Goal: Information Seeking & Learning: Learn about a topic

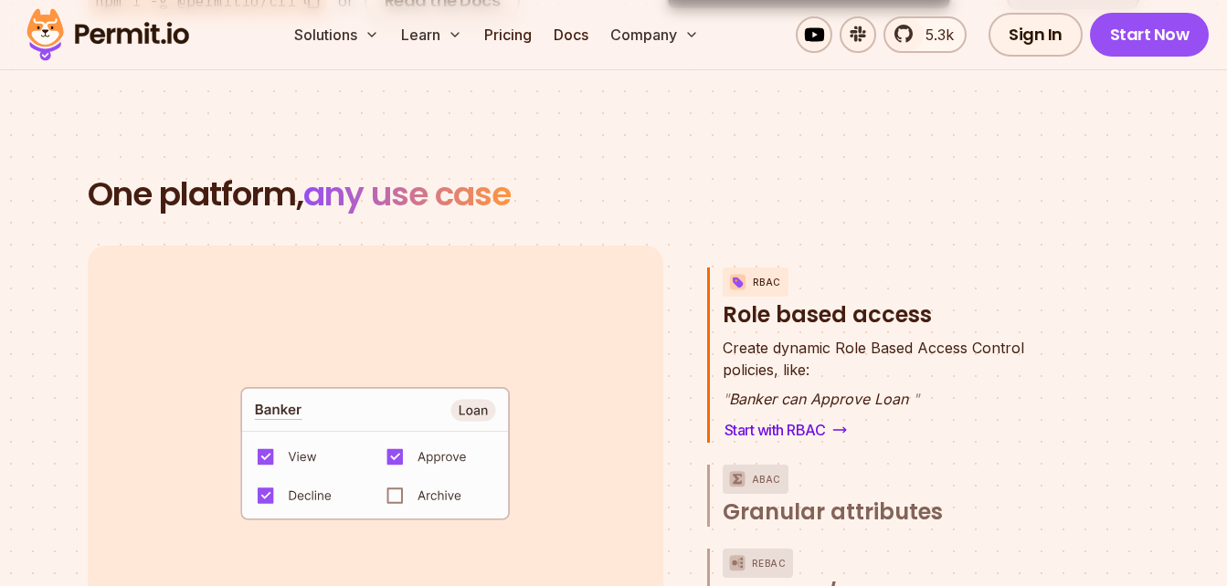
scroll to position [2831, 0]
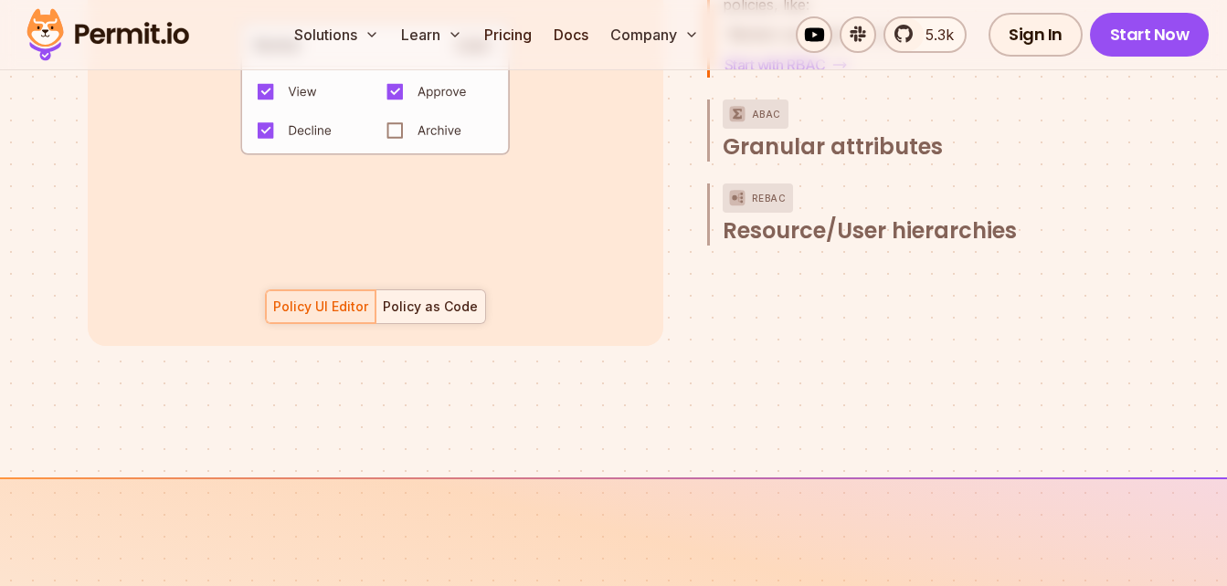
click at [452, 298] on div "Policy as Code" at bounding box center [430, 307] width 95 height 18
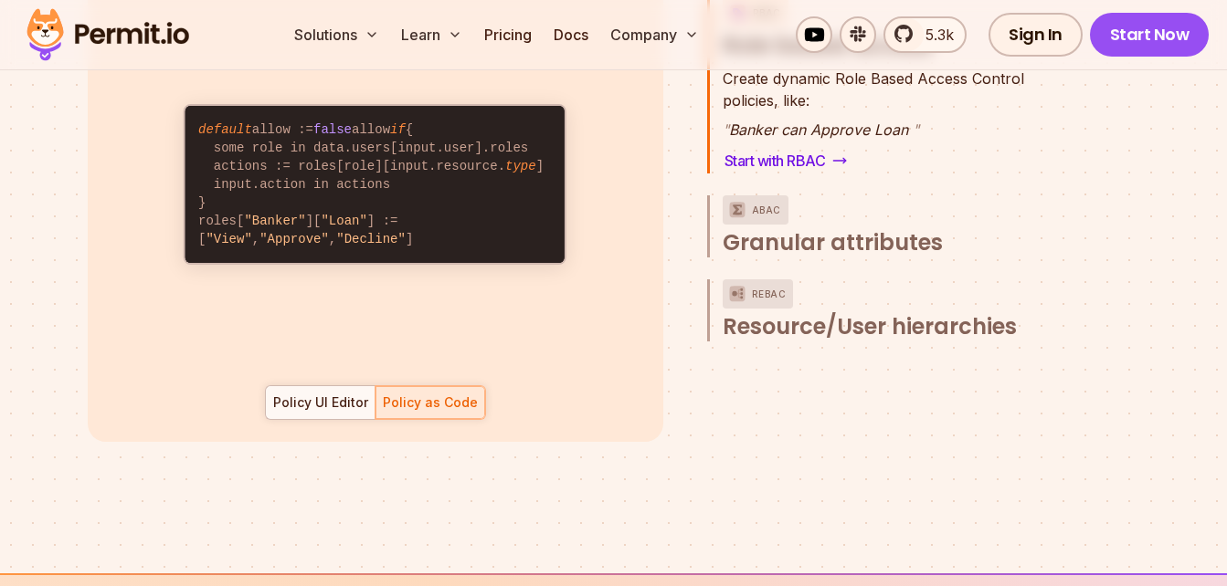
scroll to position [2740, 0]
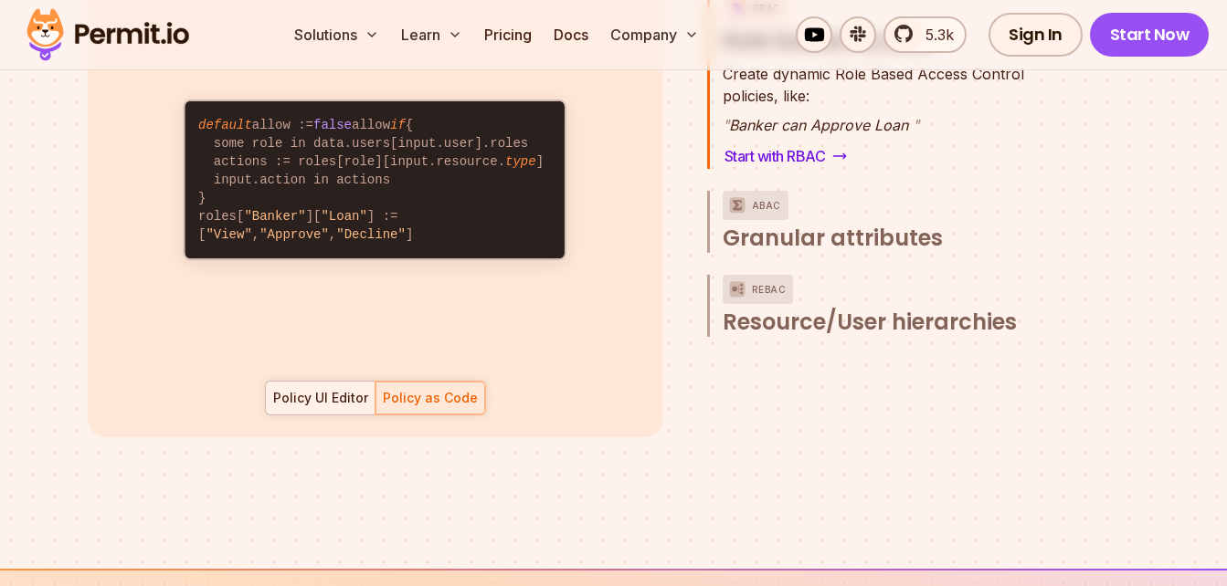
click at [345, 389] on div "Policy UI Editor" at bounding box center [320, 398] width 95 height 18
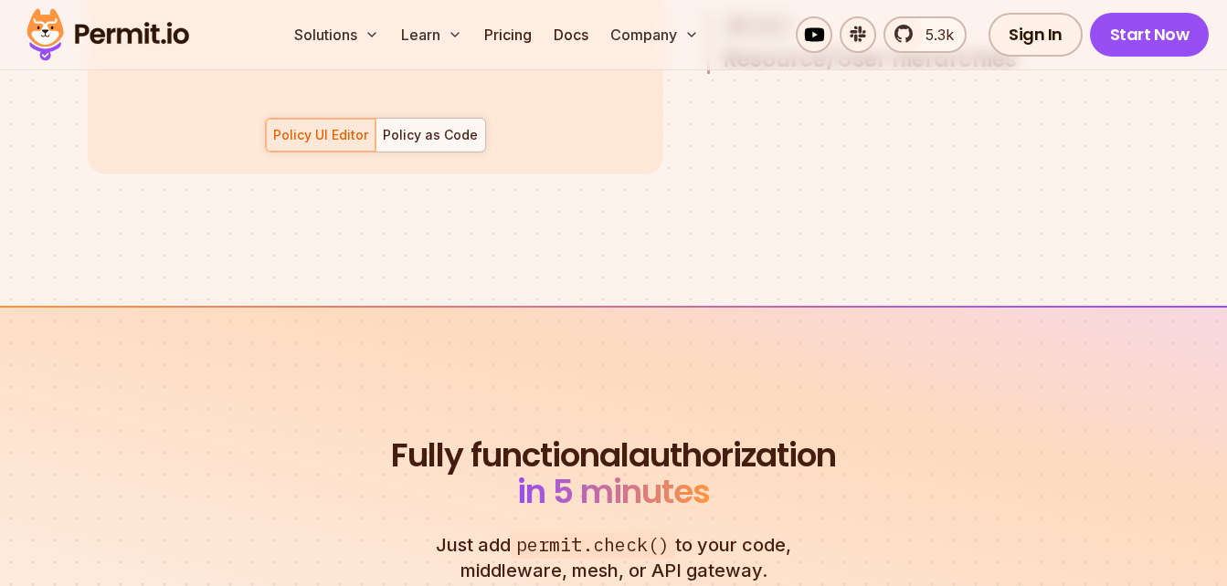
scroll to position [3288, 0]
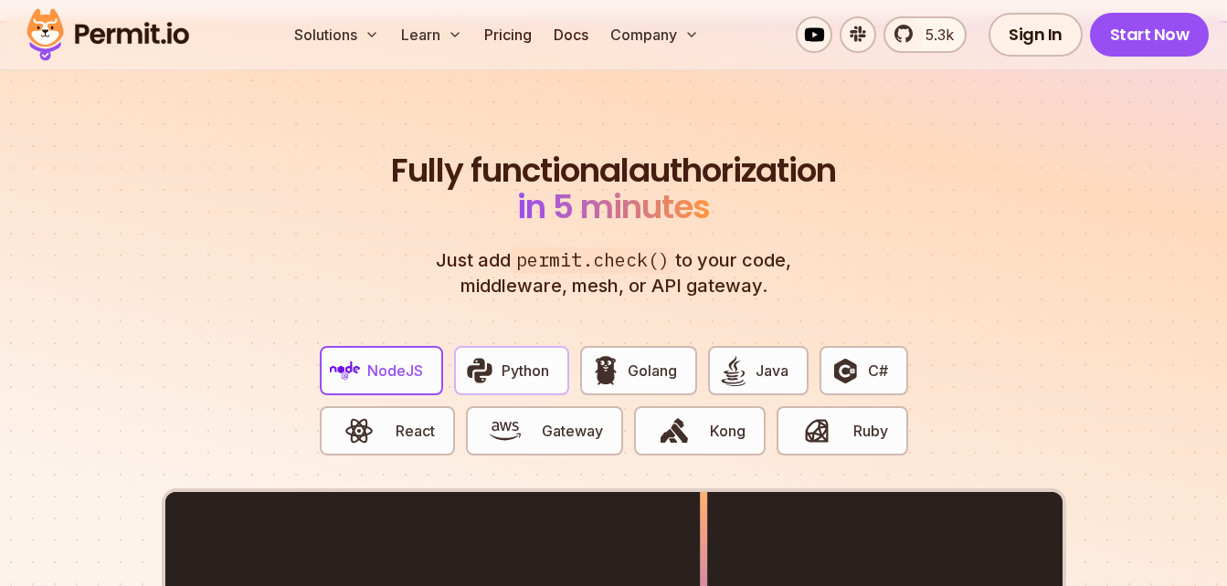
click at [519, 360] on span "Python" at bounding box center [524, 371] width 47 height 22
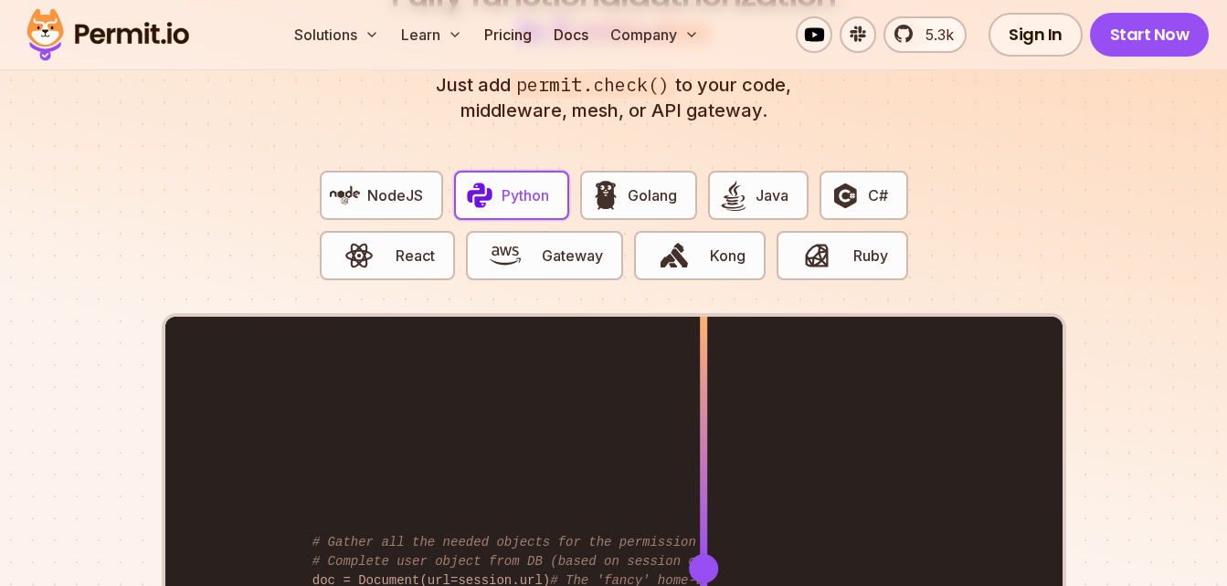
scroll to position [3471, 0]
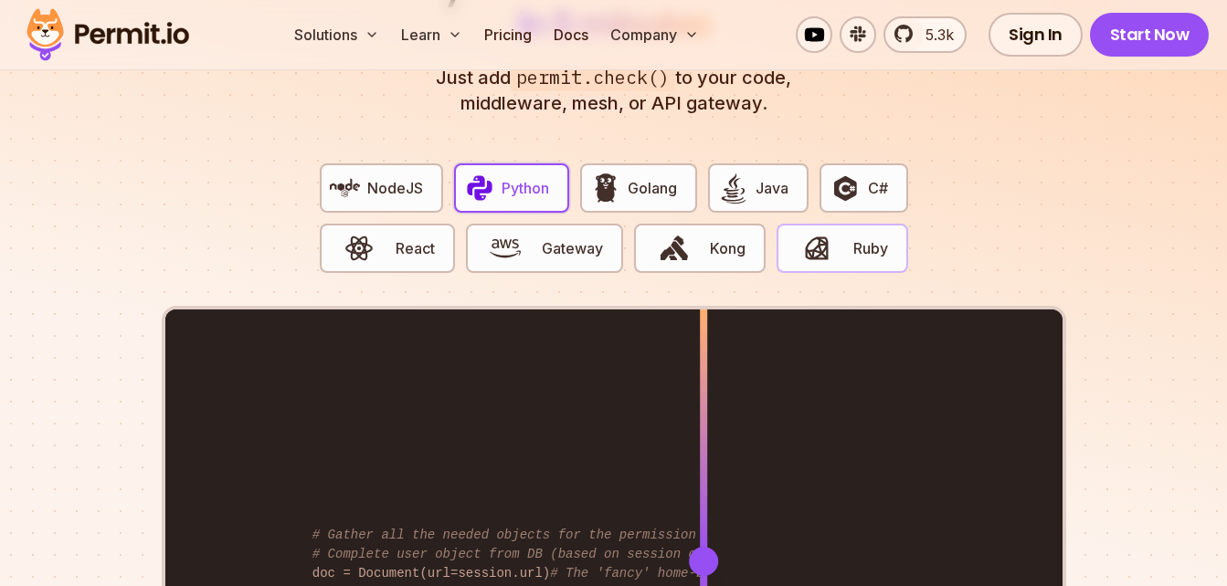
click at [866, 237] on span "Ruby" at bounding box center [870, 248] width 35 height 22
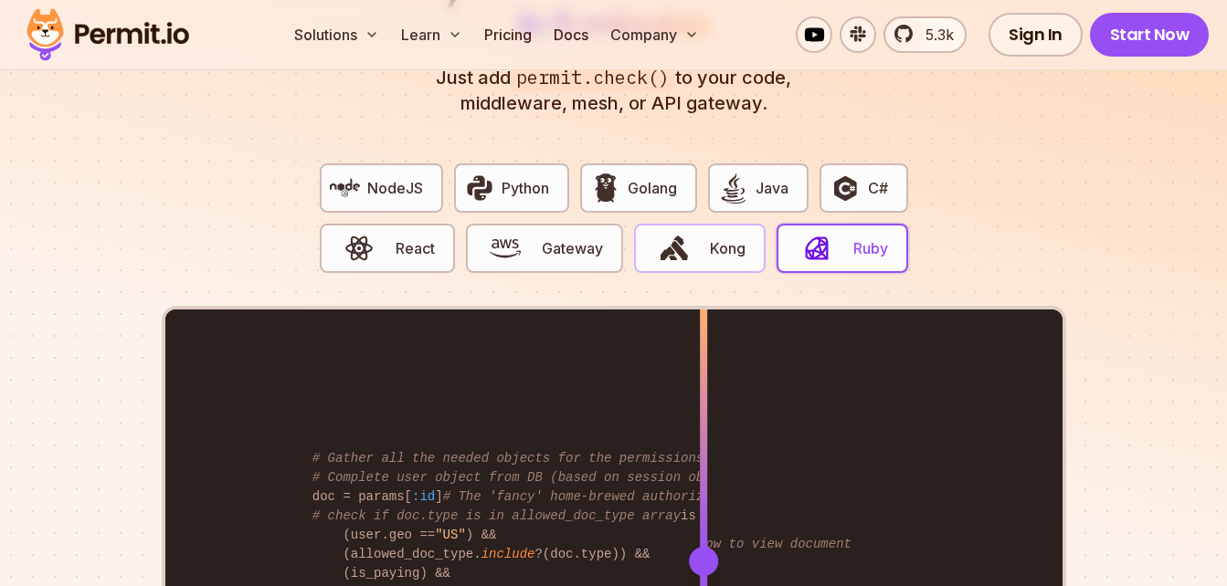
click at [737, 237] on span "Kong" at bounding box center [728, 248] width 36 height 22
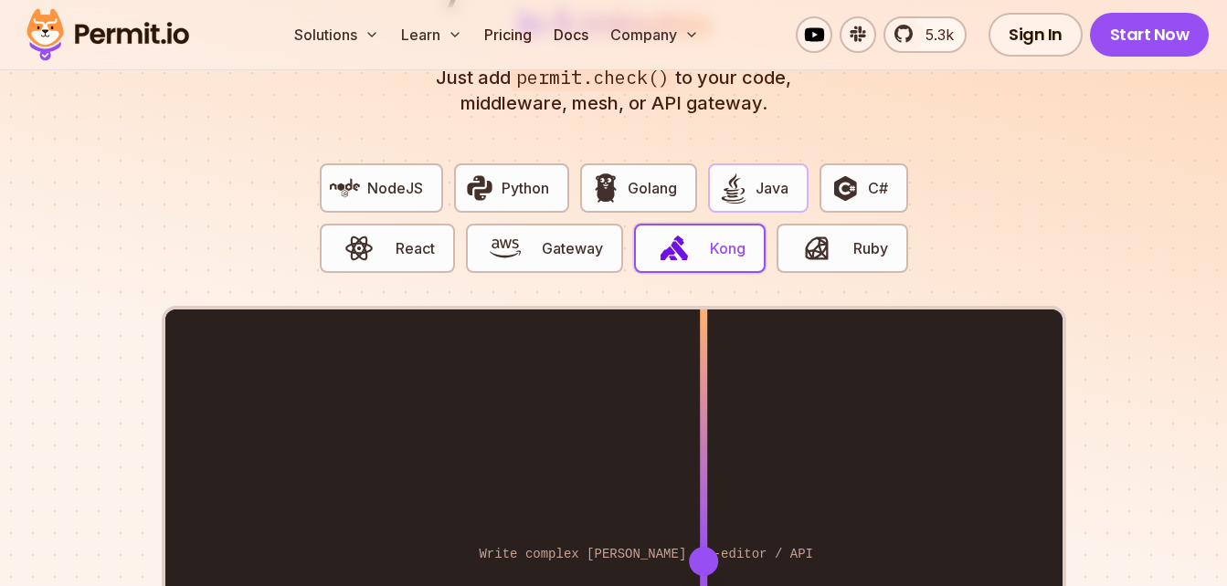
click at [785, 181] on button "Java" at bounding box center [758, 187] width 100 height 49
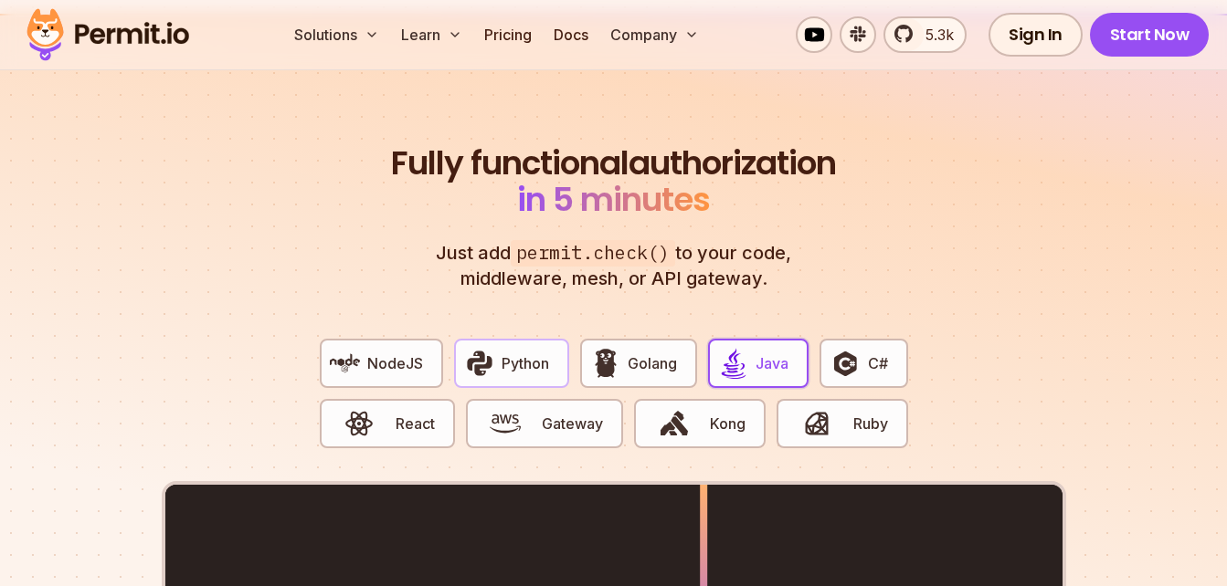
scroll to position [3288, 0]
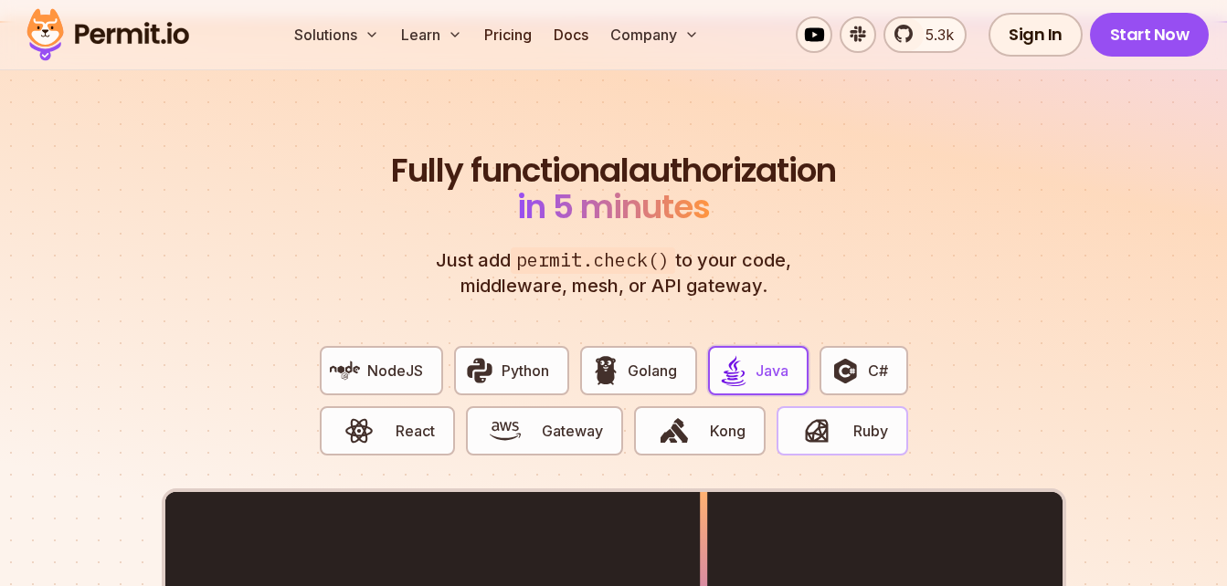
click at [853, 420] on span "Ruby" at bounding box center [870, 431] width 35 height 22
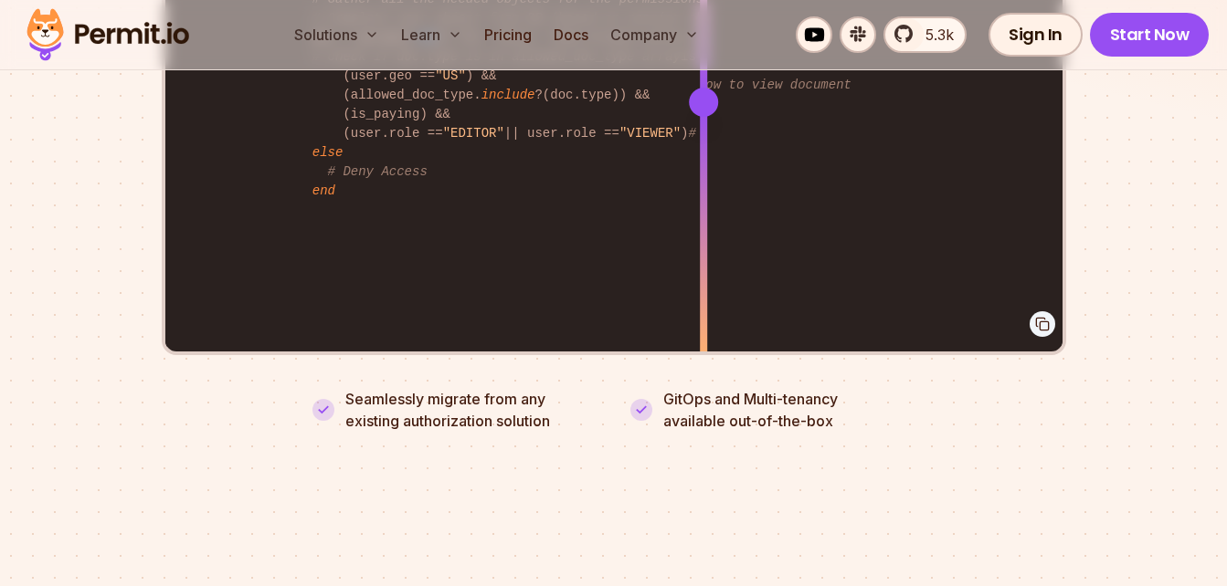
scroll to position [3927, 0]
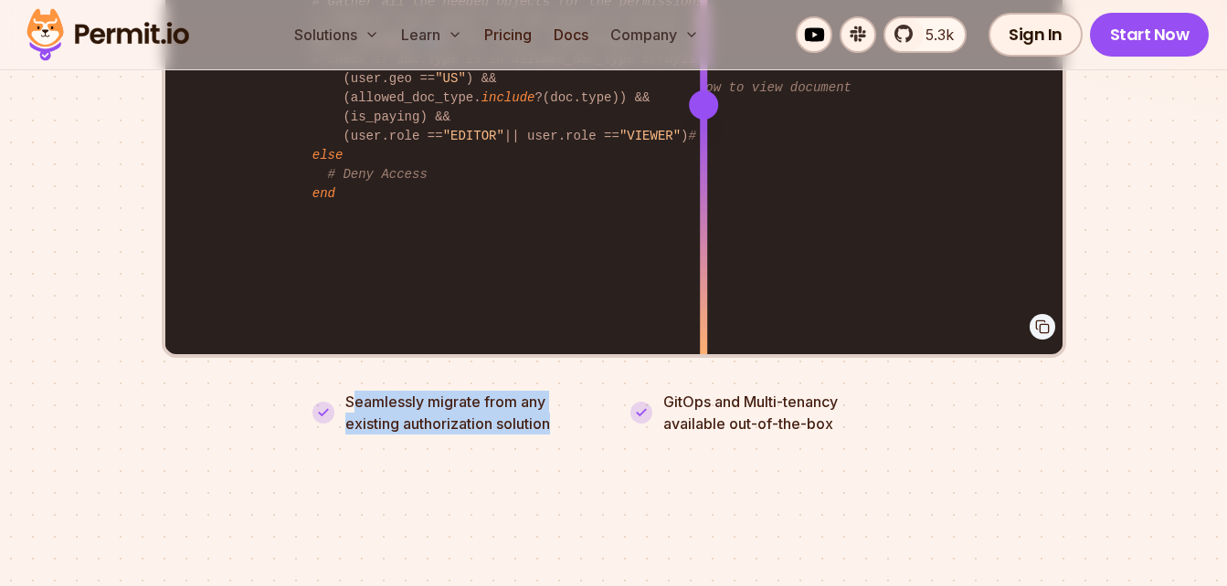
drag, startPoint x: 350, startPoint y: 373, endPoint x: 595, endPoint y: 403, distance: 246.6
click at [595, 403] on p "Seamlessly migrate from any existing authorization solution" at bounding box center [471, 413] width 252 height 44
drag, startPoint x: 595, startPoint y: 403, endPoint x: 598, endPoint y: 429, distance: 26.7
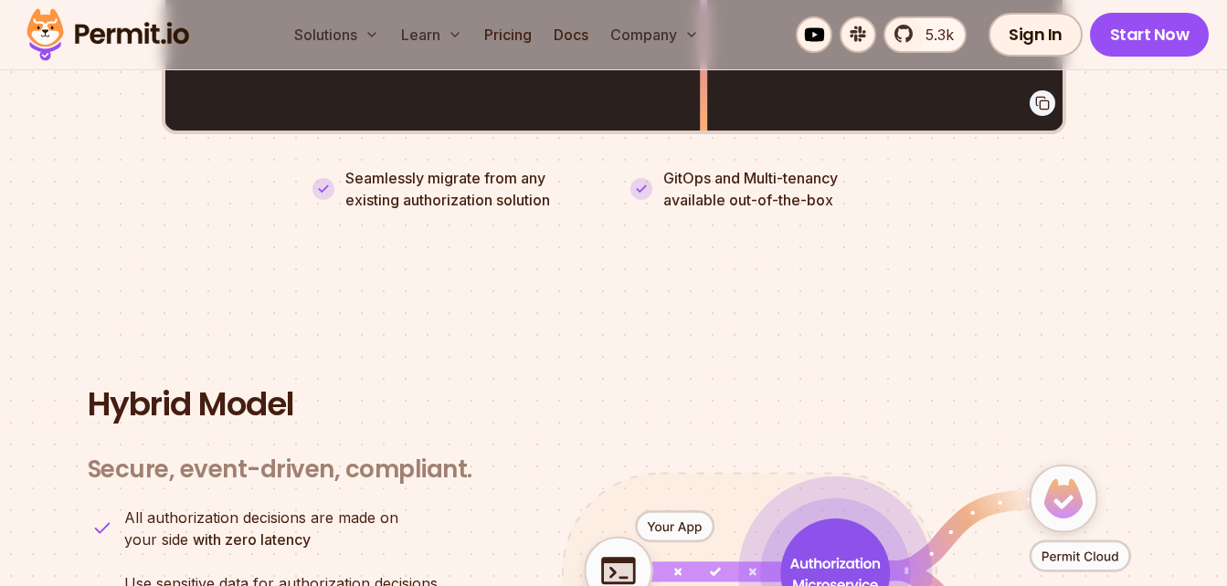
scroll to position [4384, 0]
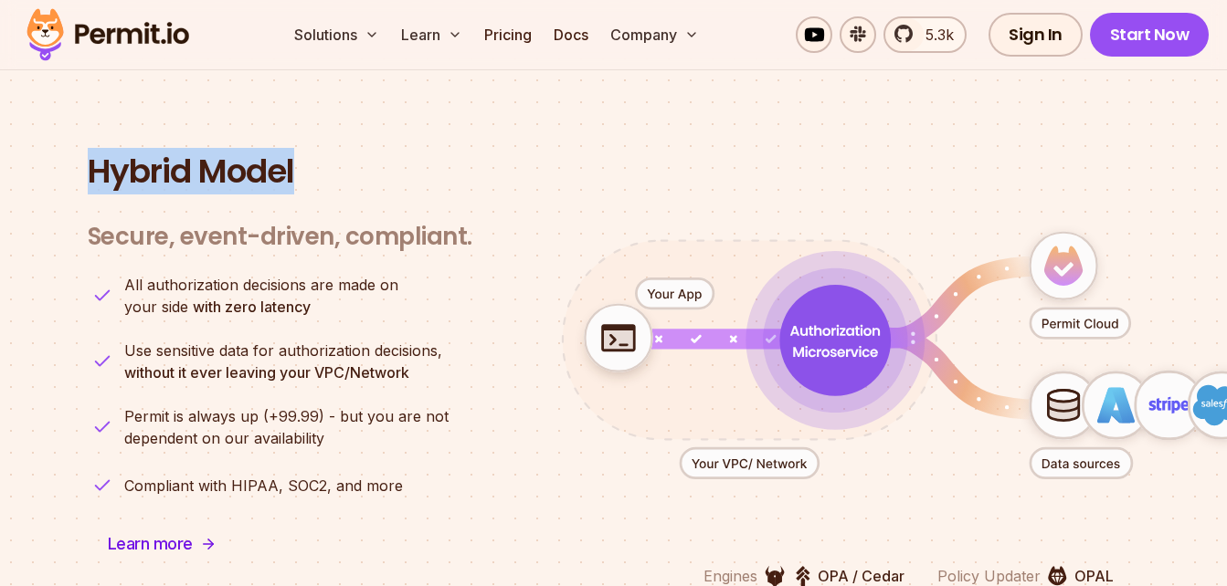
drag, startPoint x: 89, startPoint y: 155, endPoint x: 315, endPoint y: 150, distance: 226.6
click at [315, 153] on h2 "Hybrid Model" at bounding box center [614, 171] width 1052 height 37
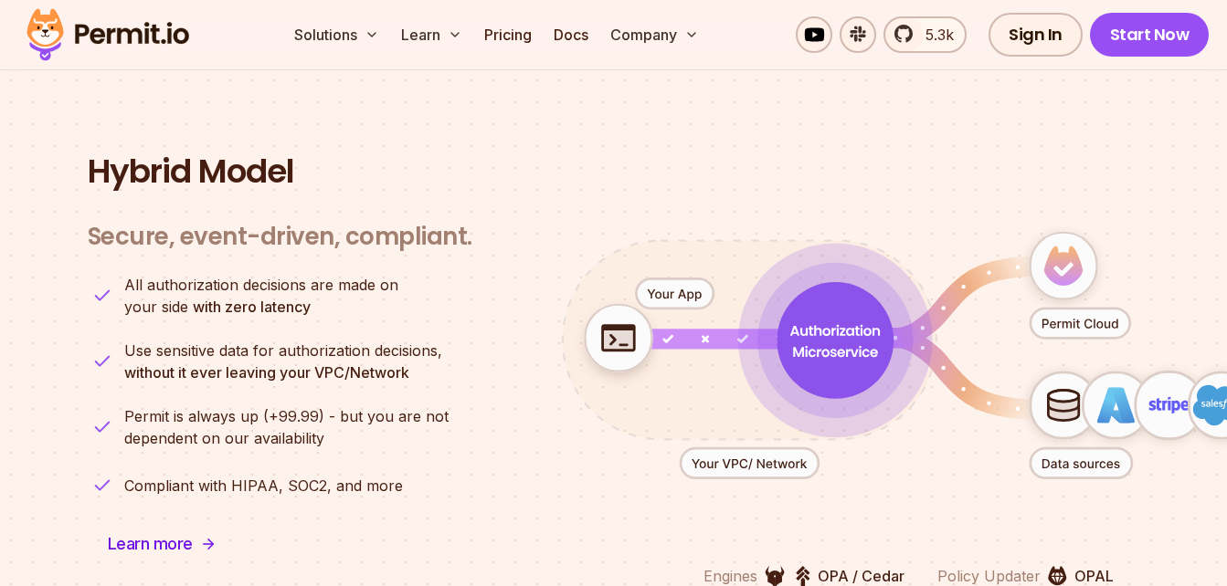
drag, startPoint x: 315, startPoint y: 150, endPoint x: 388, endPoint y: 199, distance: 88.2
click at [388, 222] on h3 "Secure, event-driven, compliant." at bounding box center [280, 237] width 384 height 30
